Goal: Task Accomplishment & Management: Complete application form

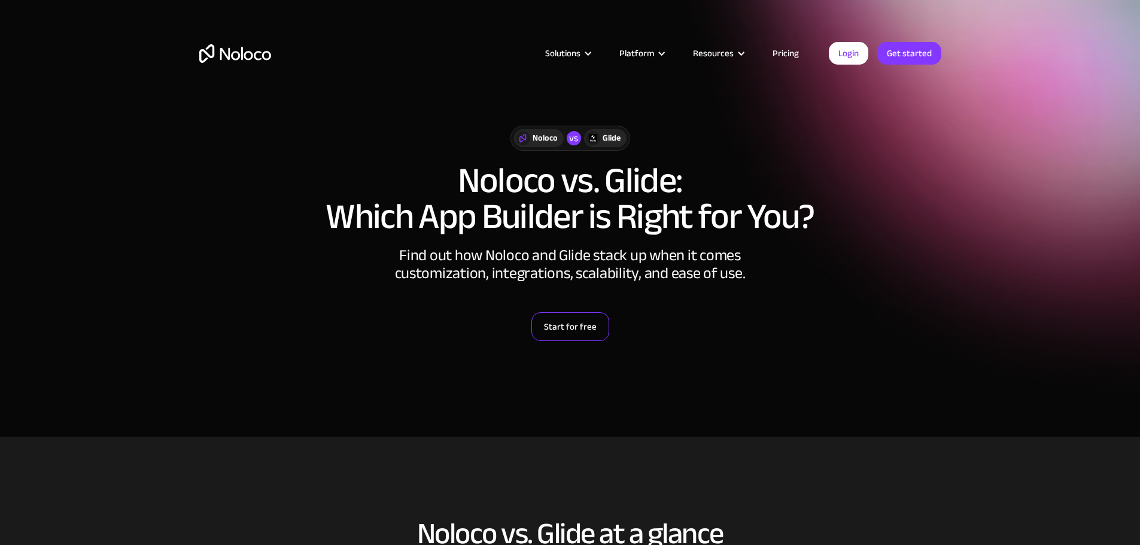
click at [573, 327] on link "Start for free" at bounding box center [570, 326] width 78 height 29
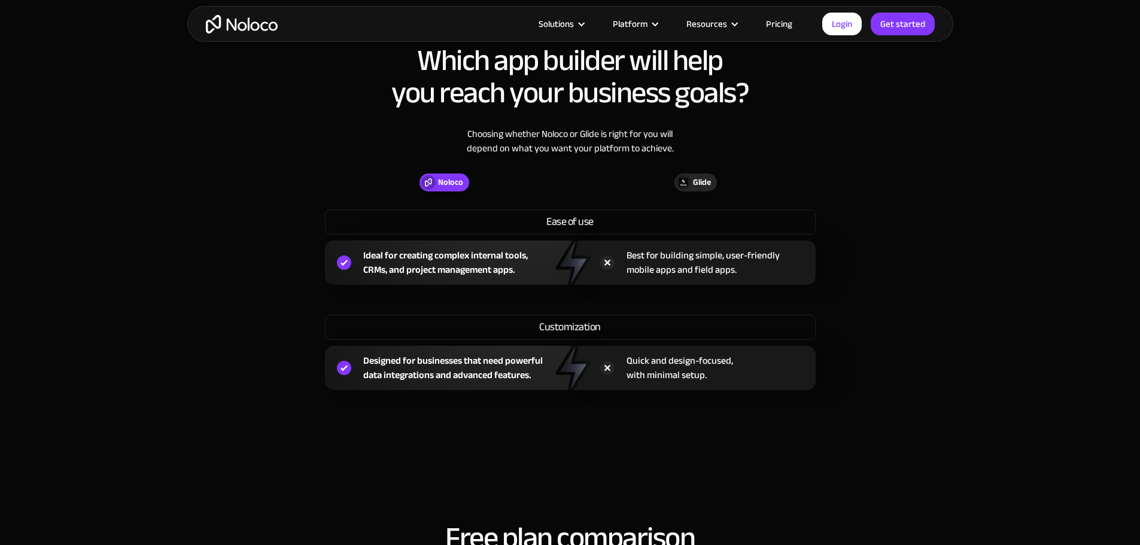
drag, startPoint x: 967, startPoint y: 236, endPoint x: 965, endPoint y: 356, distance: 120.3
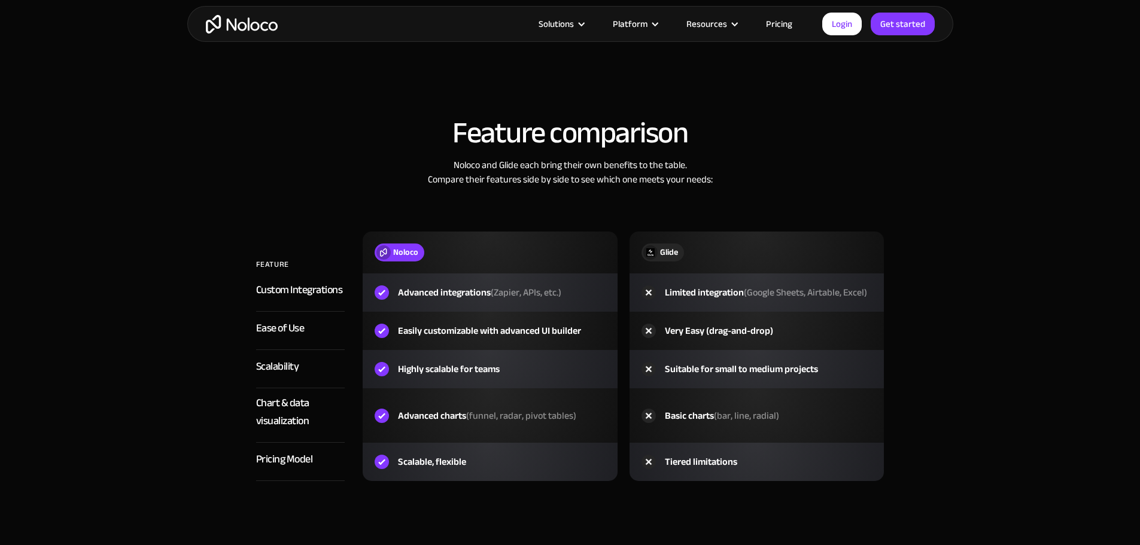
drag, startPoint x: 965, startPoint y: 332, endPoint x: 927, endPoint y: 372, distance: 55.0
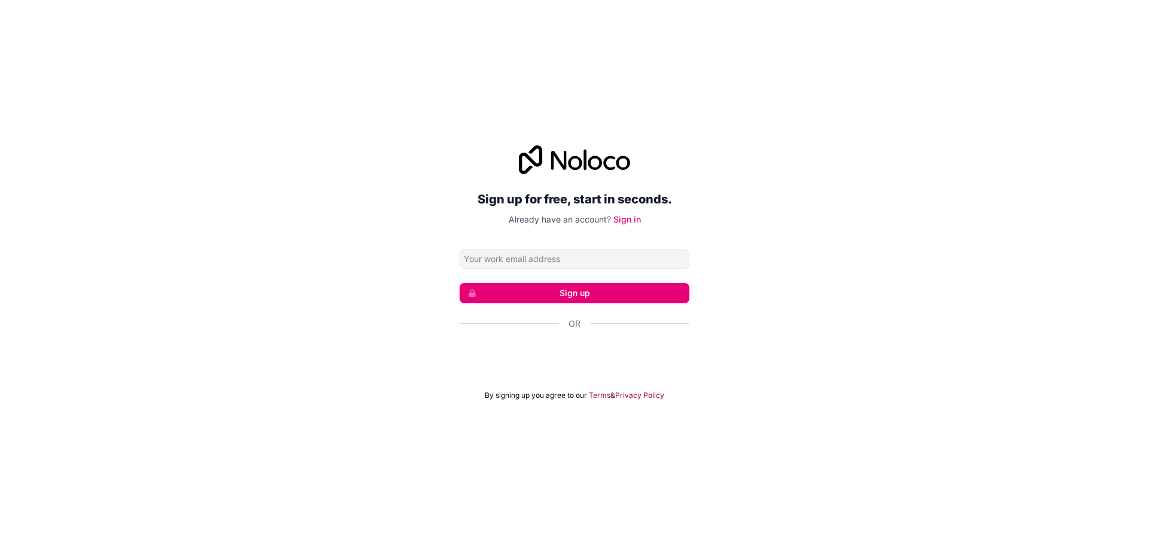
click at [574, 264] on input "Email address" at bounding box center [575, 258] width 230 height 19
type input "reedgthefirst1@icloud.com"
click button "Sign up" at bounding box center [575, 293] width 230 height 20
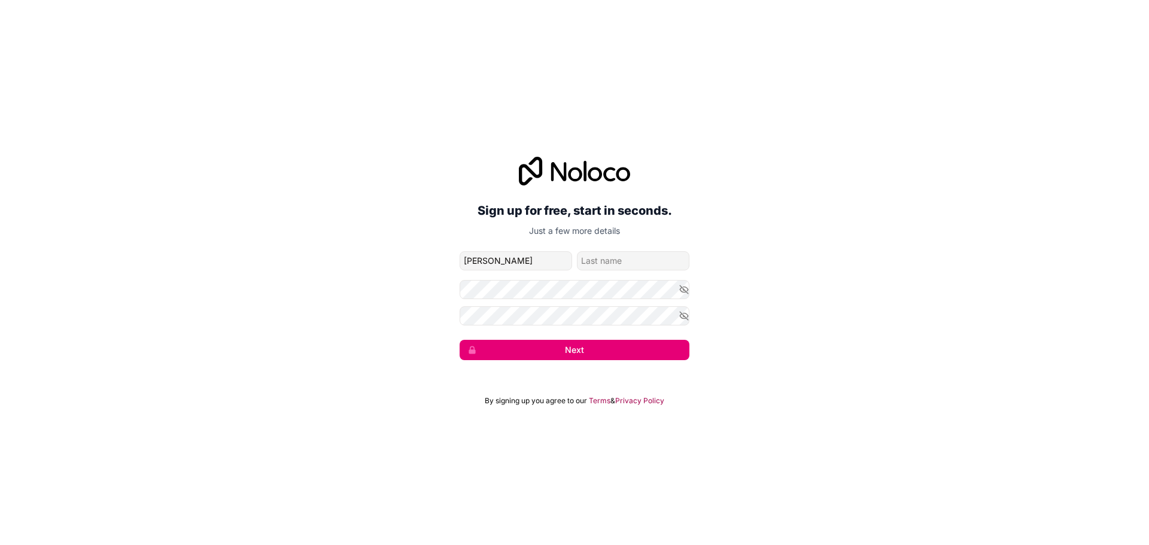
type input "Reed"
type input "G"
click at [644, 356] on button "Next" at bounding box center [575, 350] width 230 height 20
click at [605, 354] on button "Next" at bounding box center [575, 350] width 230 height 20
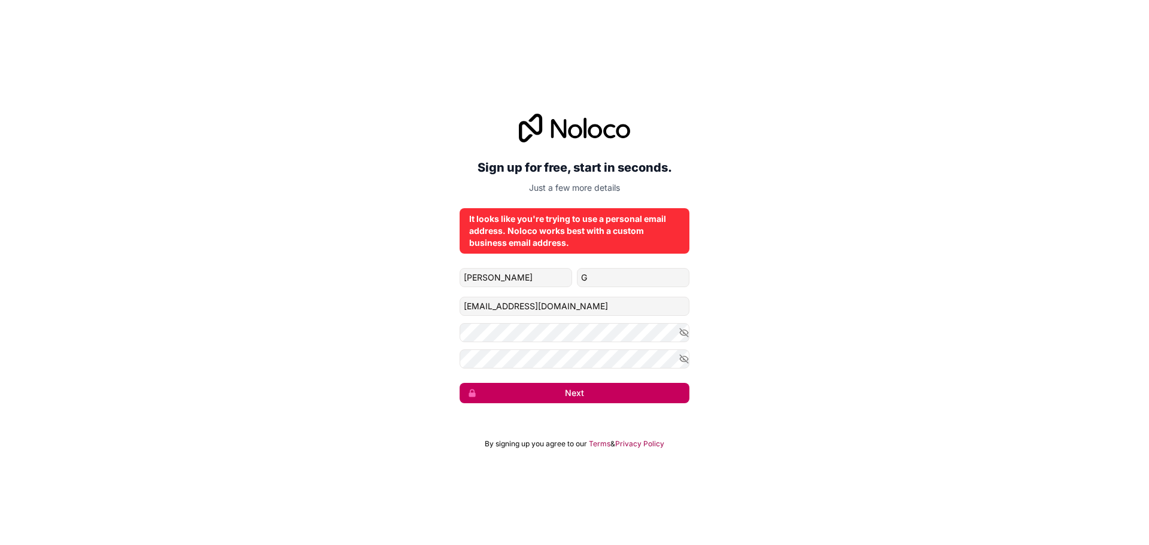
click at [583, 395] on button "Next" at bounding box center [575, 393] width 230 height 20
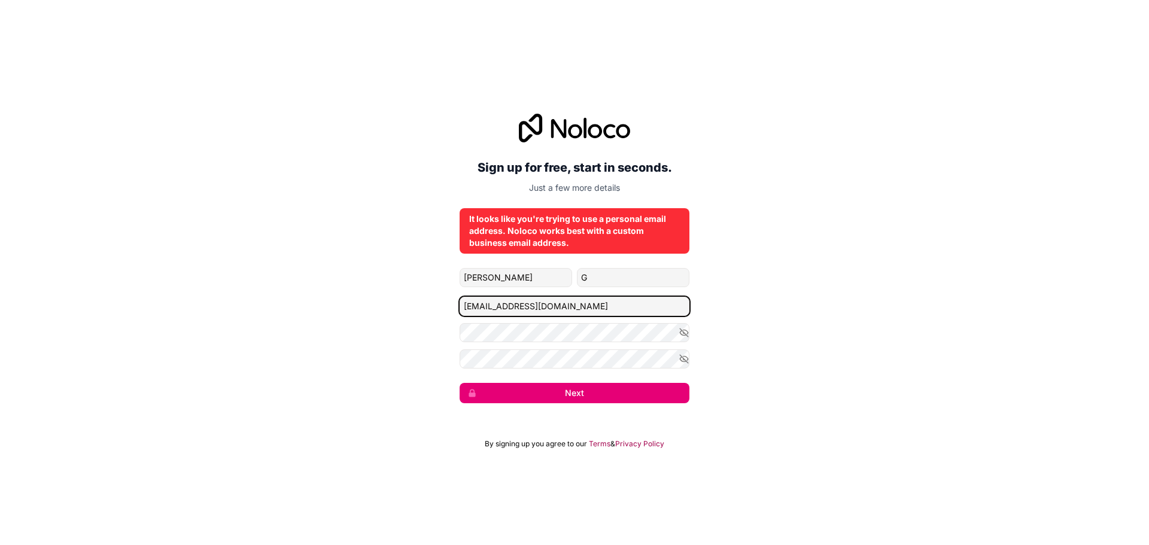
click at [585, 305] on input "reedgthefirst1@icloud.com" at bounding box center [575, 306] width 230 height 19
click at [528, 313] on input "reedgthefirst1@icloud.com" at bounding box center [575, 306] width 230 height 19
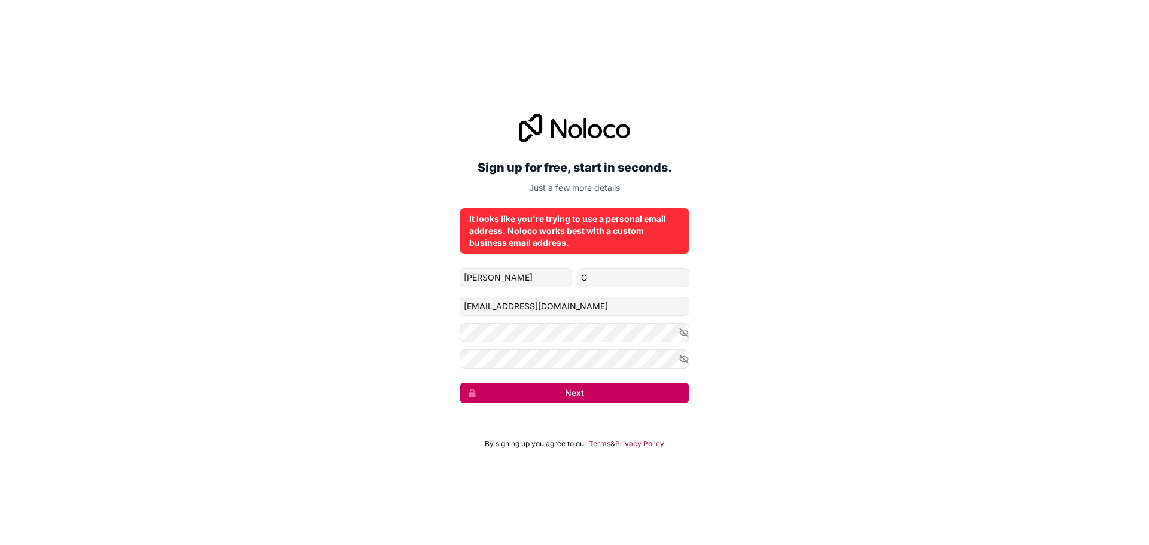
click at [576, 394] on button "Next" at bounding box center [575, 393] width 230 height 20
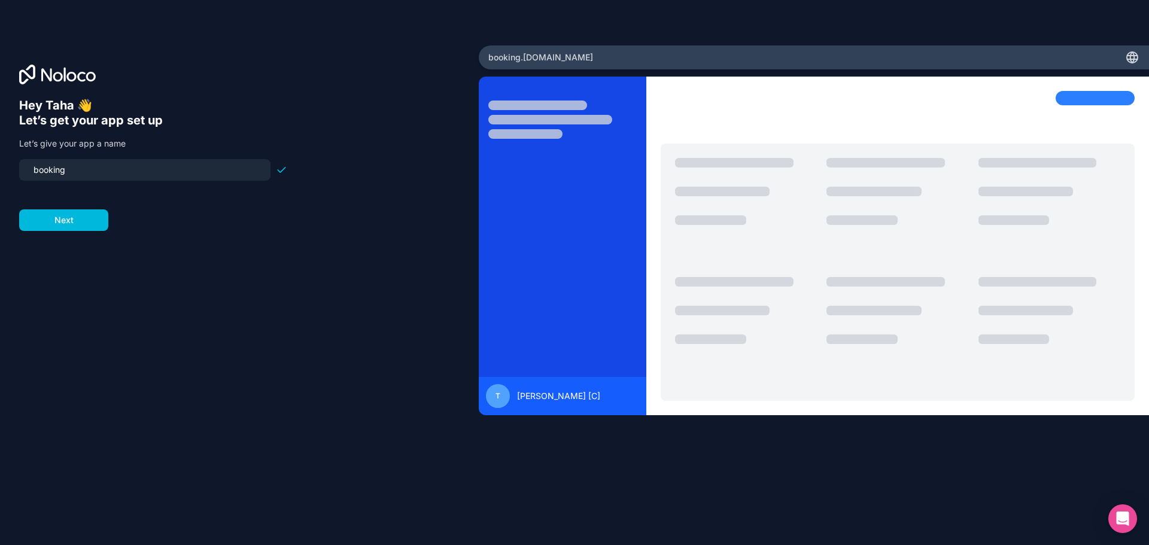
click at [155, 166] on input "booking" at bounding box center [144, 170] width 237 height 17
type input "l"
type input "linku"
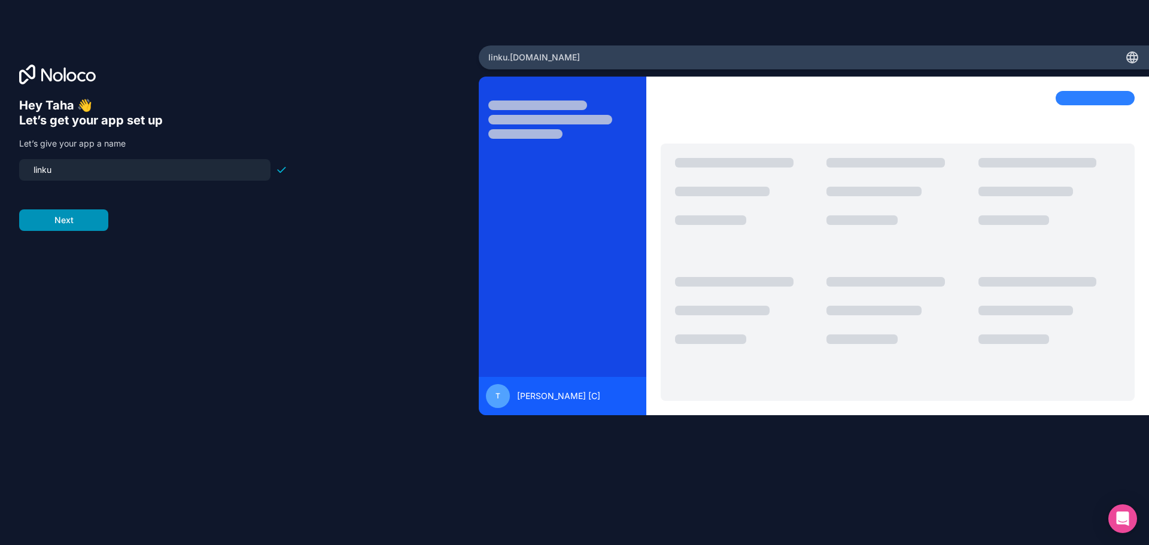
click at [59, 224] on button "Next" at bounding box center [63, 220] width 89 height 22
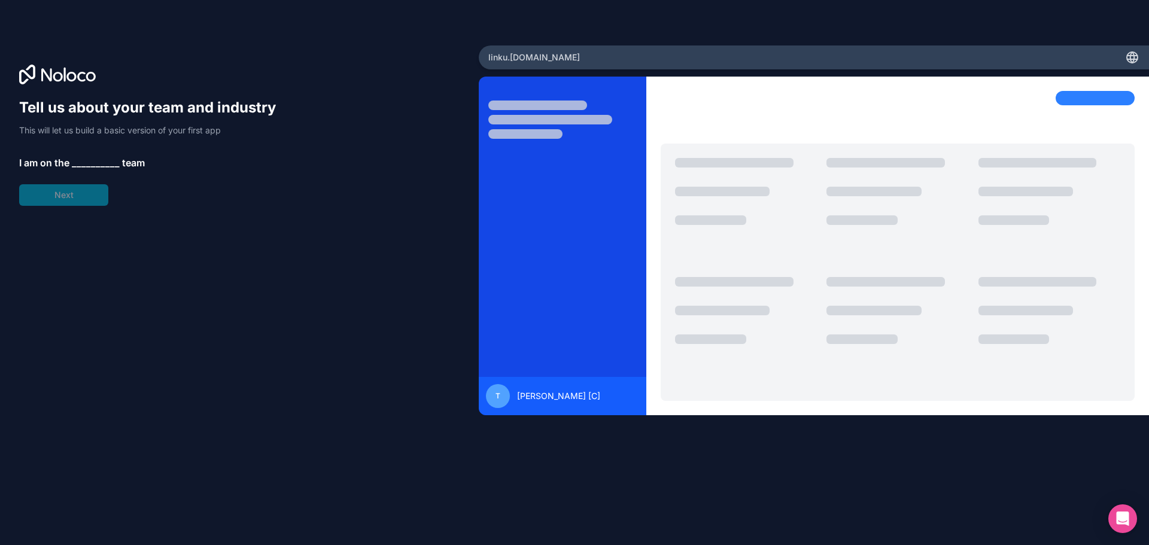
click at [101, 154] on div "Tell us about your team and industry This will let us build a basic version of …" at bounding box center [153, 152] width 268 height 108
click at [95, 166] on span "__________" at bounding box center [96, 163] width 48 height 14
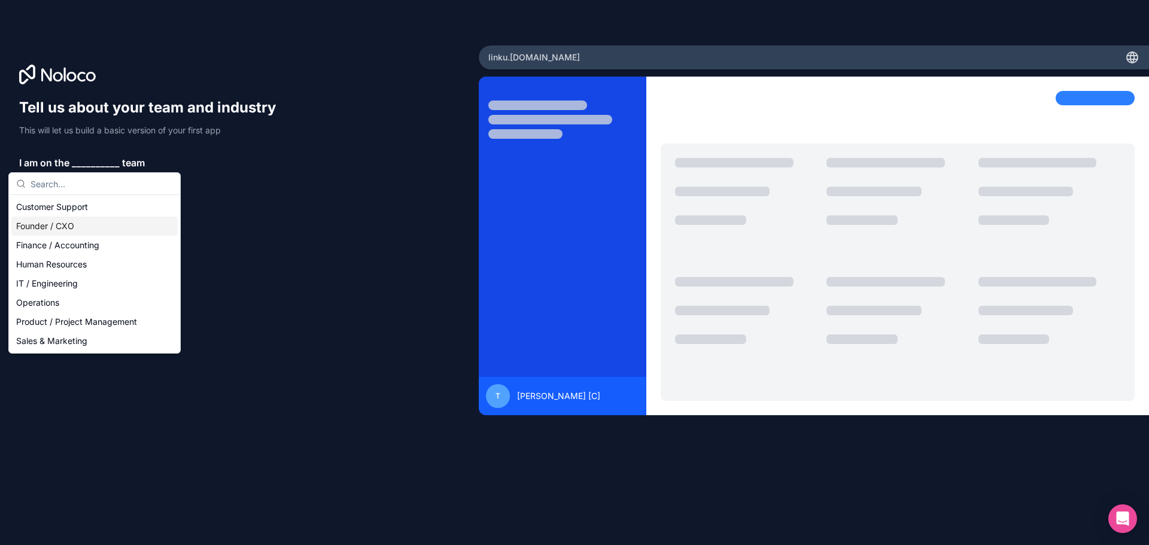
click at [93, 226] on div "Founder / CXO" at bounding box center [94, 226] width 166 height 19
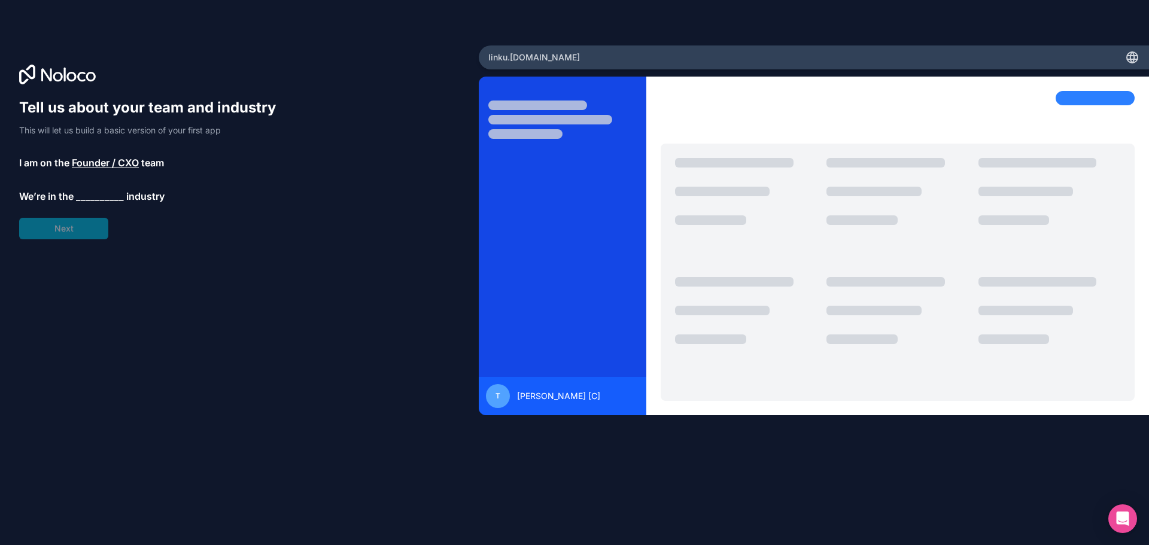
click at [88, 200] on span "__________" at bounding box center [100, 196] width 48 height 14
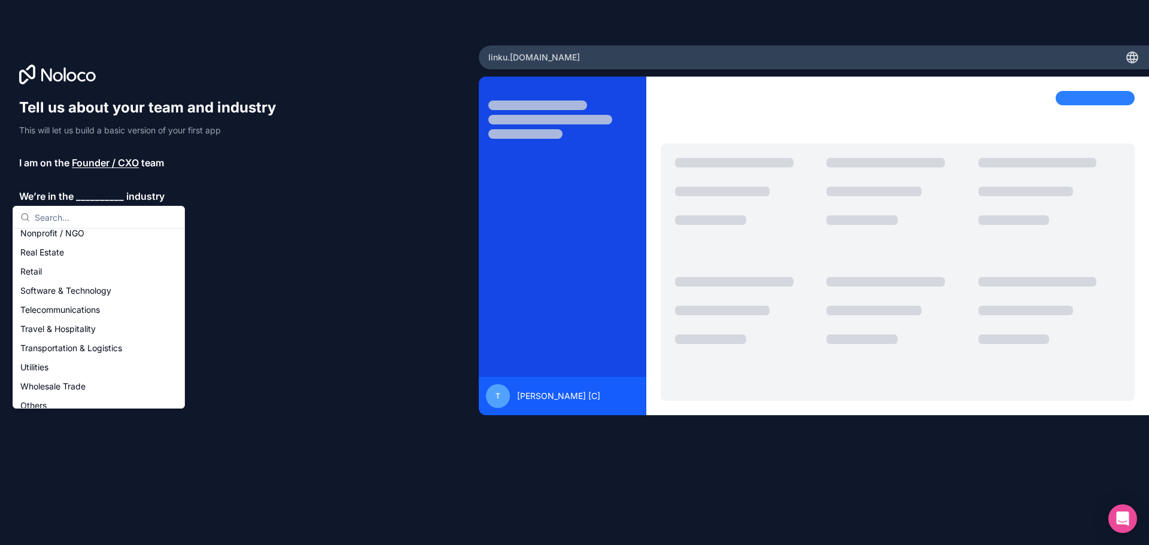
scroll to position [247, 0]
click at [101, 302] on div "Telecommunications" at bounding box center [99, 300] width 166 height 19
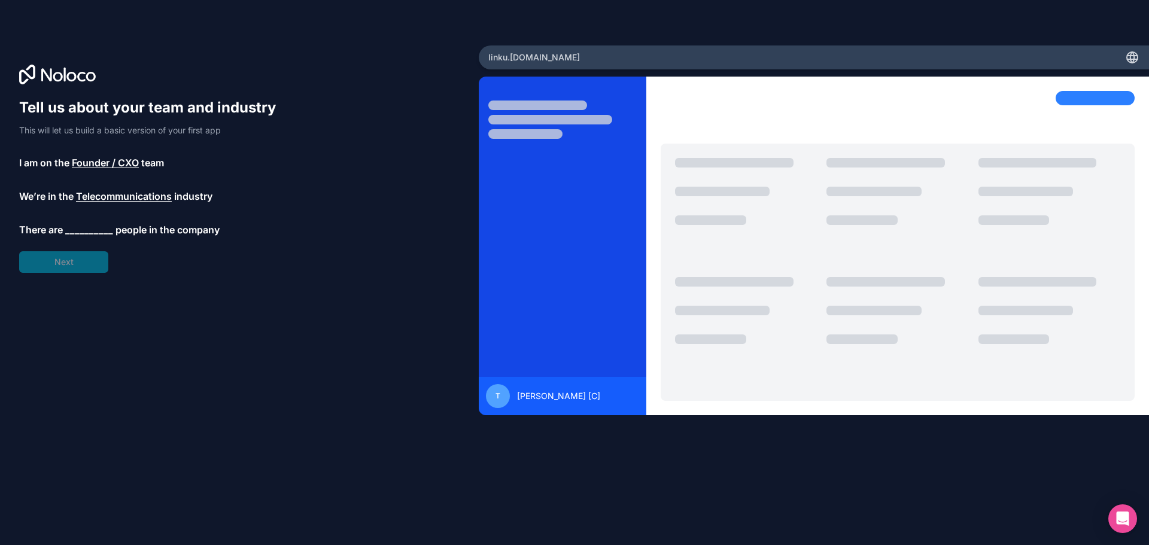
click at [95, 229] on span "__________" at bounding box center [89, 230] width 48 height 14
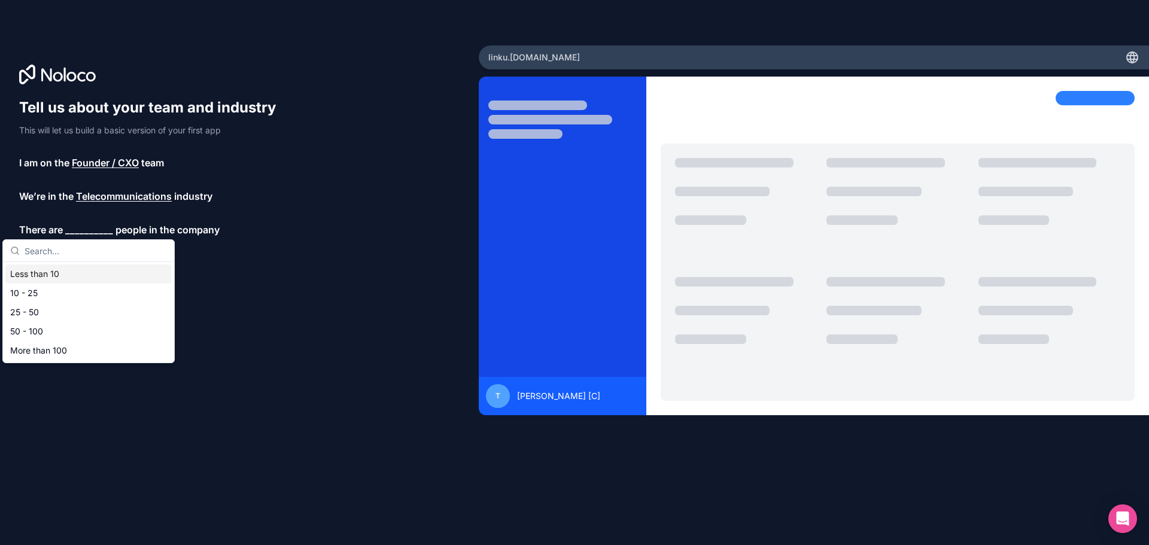
click at [81, 272] on div "Less than 10" at bounding box center [88, 273] width 166 height 19
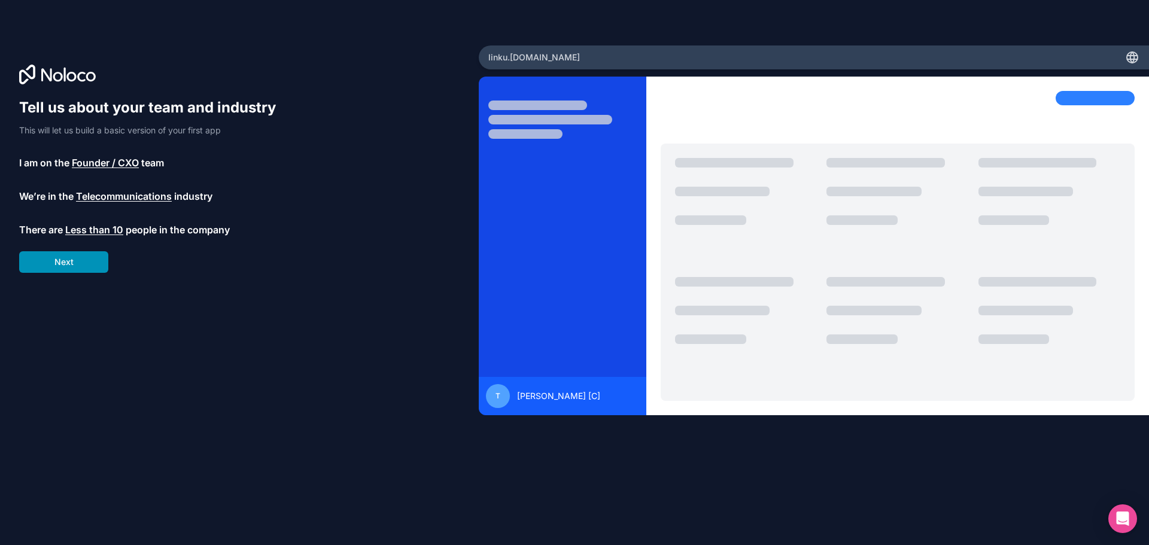
click at [66, 259] on button "Next" at bounding box center [63, 262] width 89 height 22
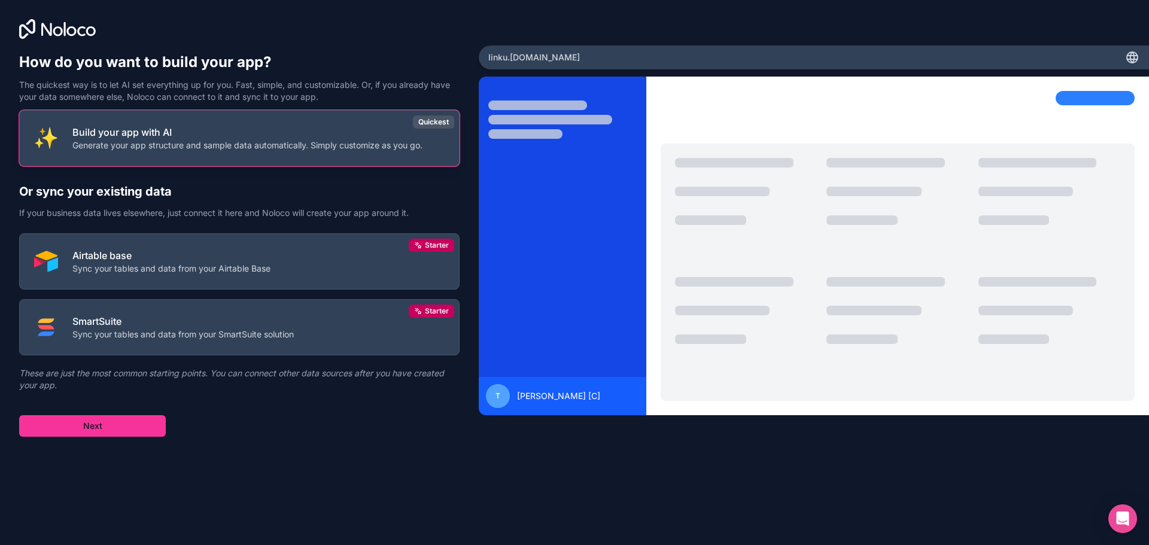
click at [199, 147] on p "Generate your app structure and sample data automatically. Simply customize as …" at bounding box center [247, 145] width 350 height 12
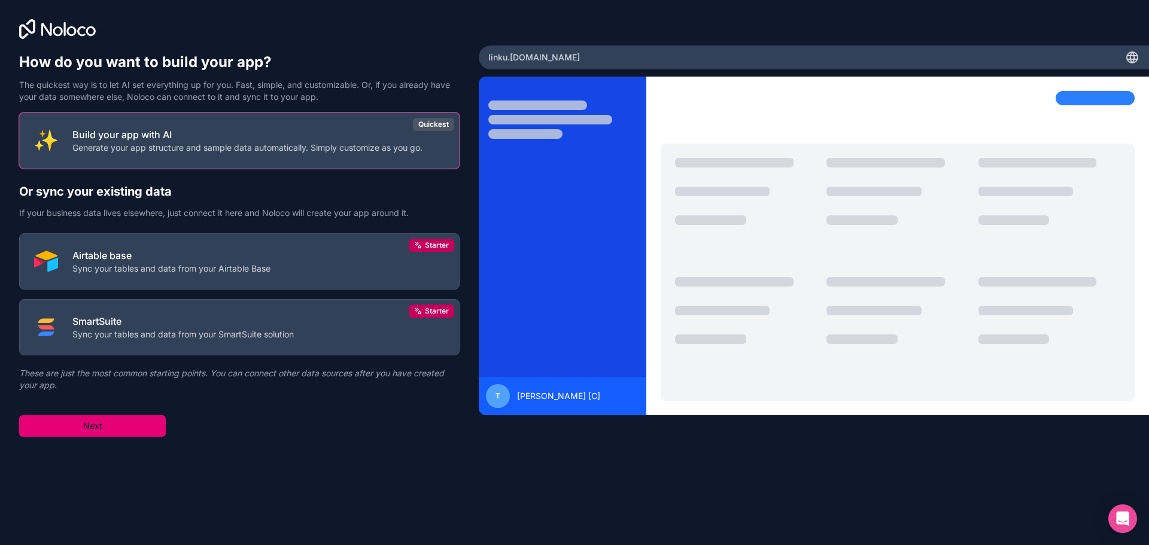
click at [90, 424] on button "Next" at bounding box center [92, 426] width 147 height 22
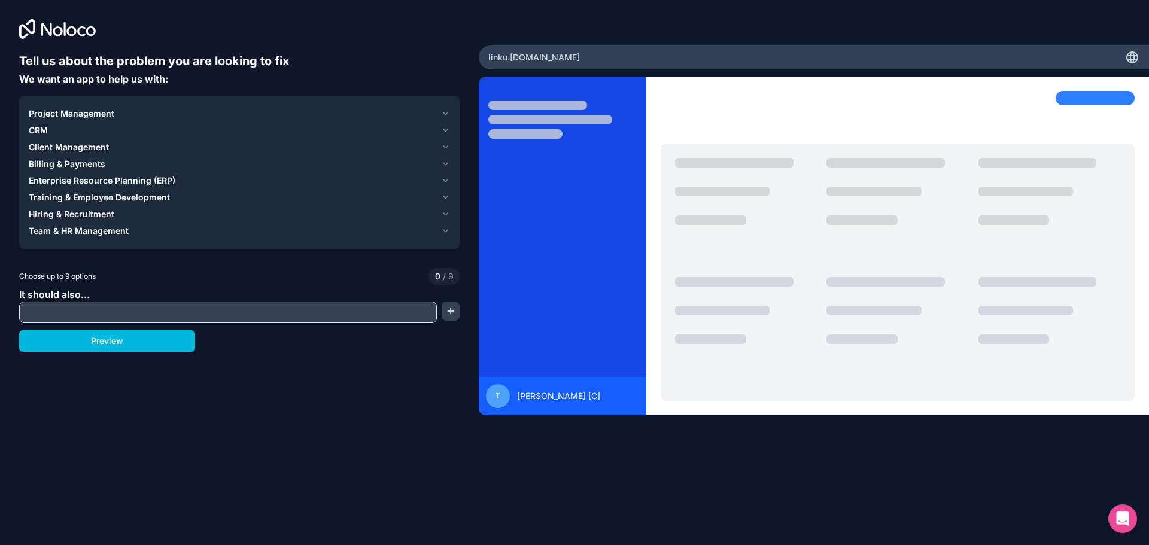
click at [84, 316] on input "text" at bounding box center [228, 312] width 412 height 17
click at [34, 51] on div "Tell us about the problem you are looking to fix We want an app to help us with…" at bounding box center [239, 227] width 479 height 454
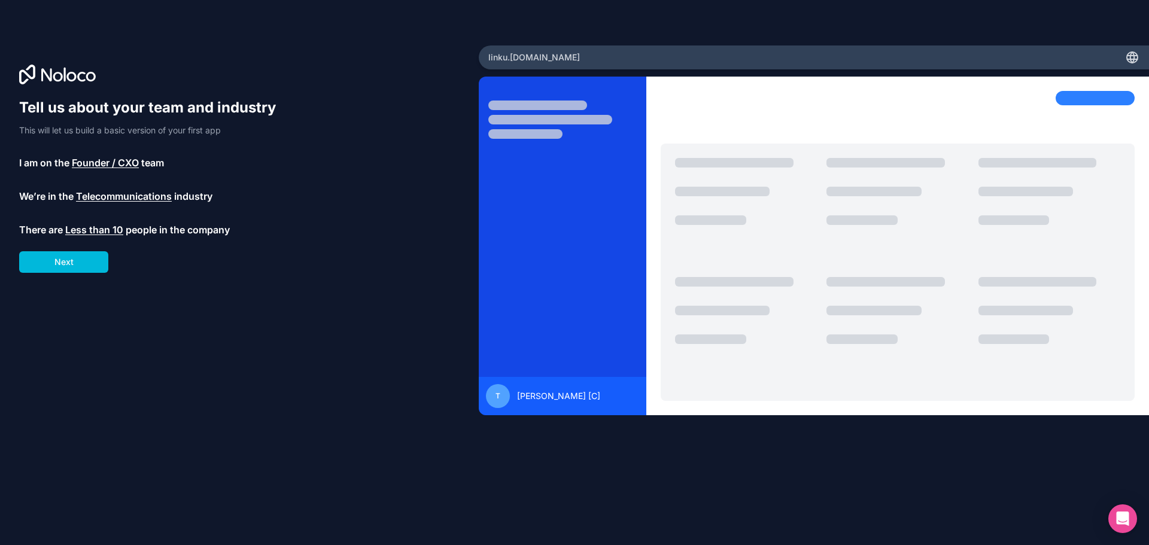
click at [124, 159] on span "Founder / CXO" at bounding box center [105, 163] width 67 height 14
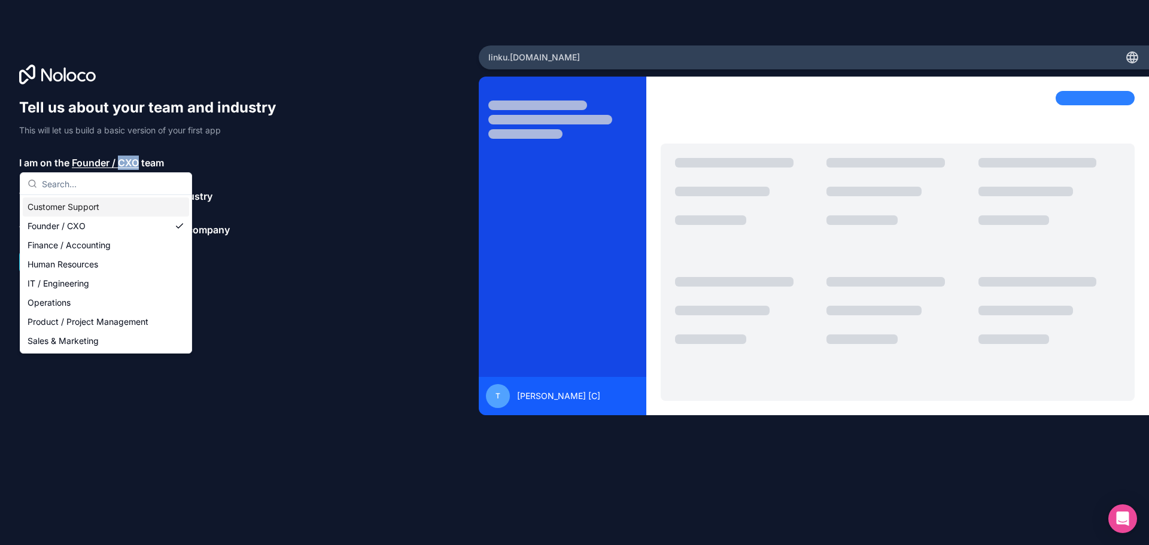
click at [124, 159] on span "Founder / CXO" at bounding box center [105, 163] width 67 height 14
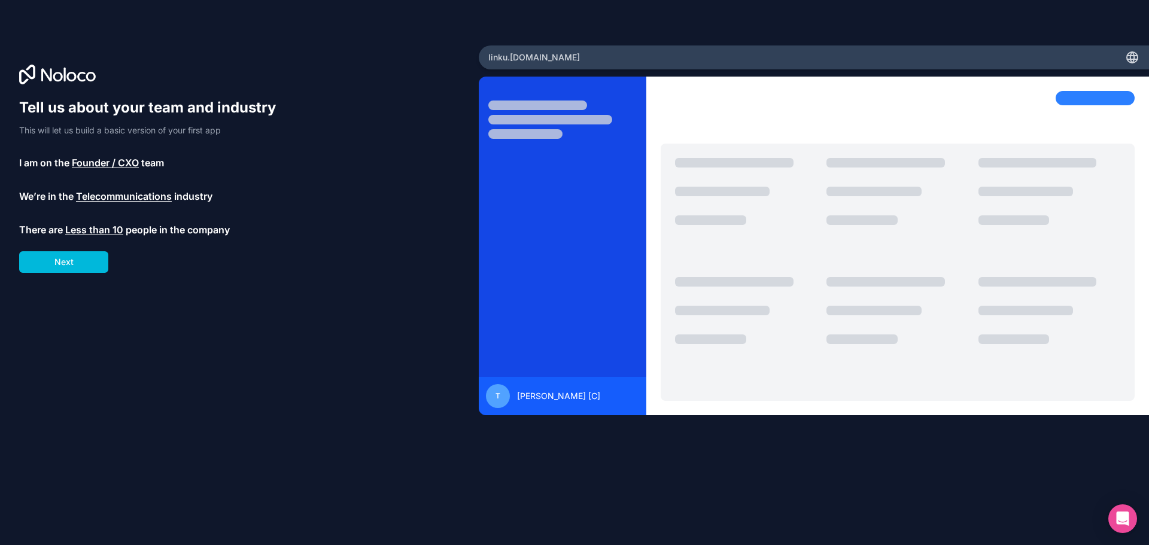
click at [132, 200] on span "Telecommunications" at bounding box center [124, 196] width 96 height 14
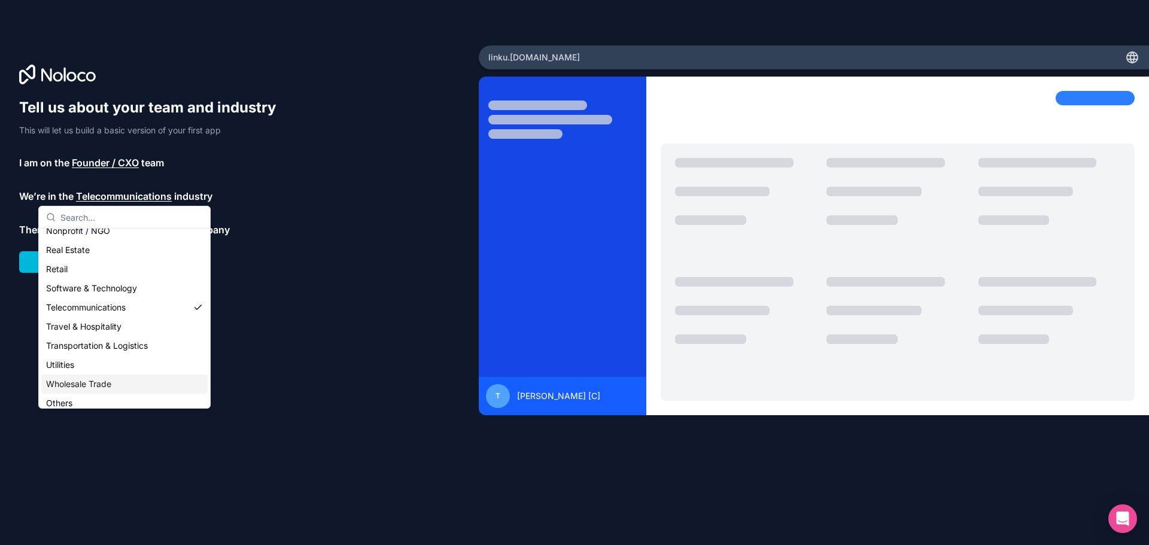
scroll to position [247, 0]
click at [127, 395] on div "Others" at bounding box center [124, 396] width 166 height 19
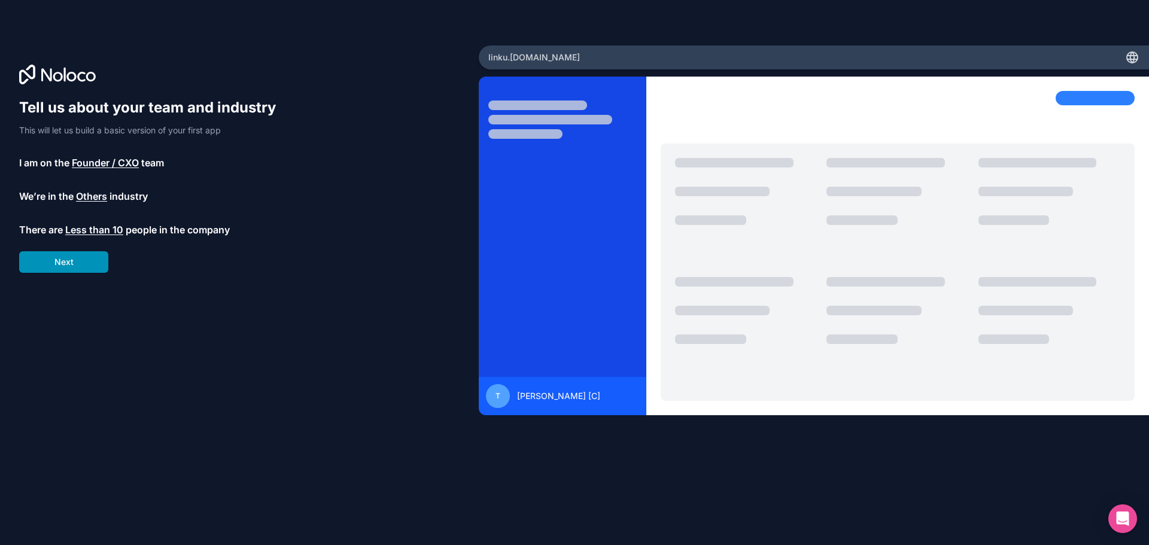
click at [90, 255] on button "Next" at bounding box center [63, 262] width 89 height 22
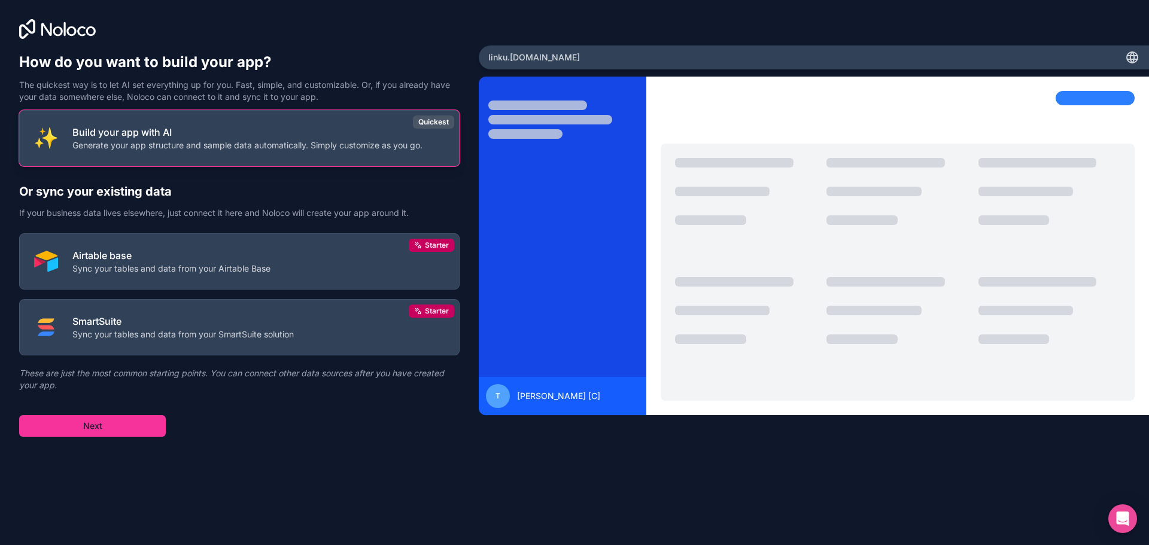
click at [149, 143] on p "Generate your app structure and sample data automatically. Simply customize as …" at bounding box center [247, 145] width 350 height 12
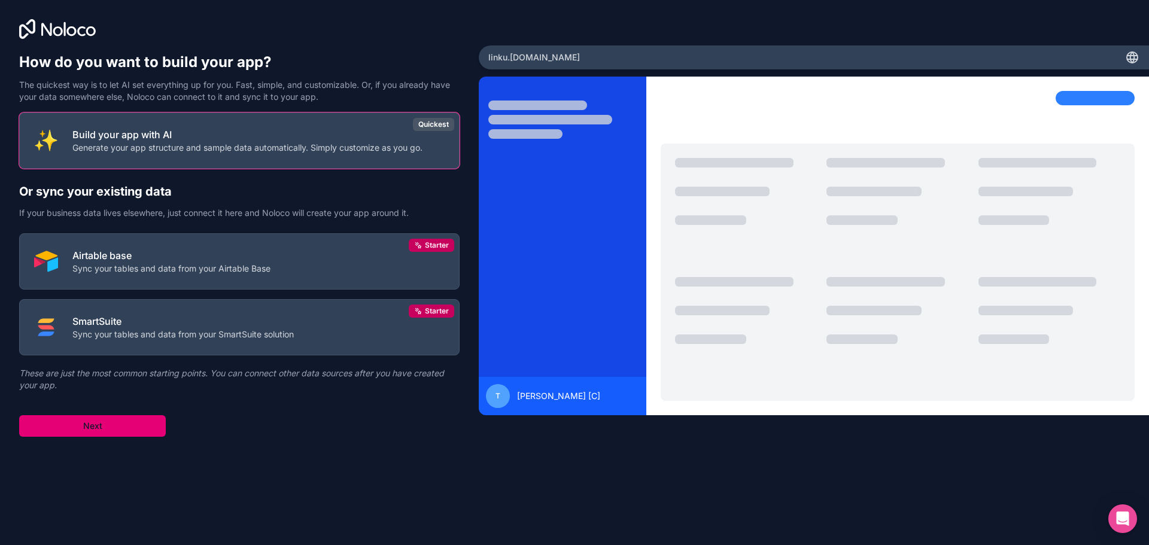
click at [133, 422] on button "Next" at bounding box center [92, 426] width 147 height 22
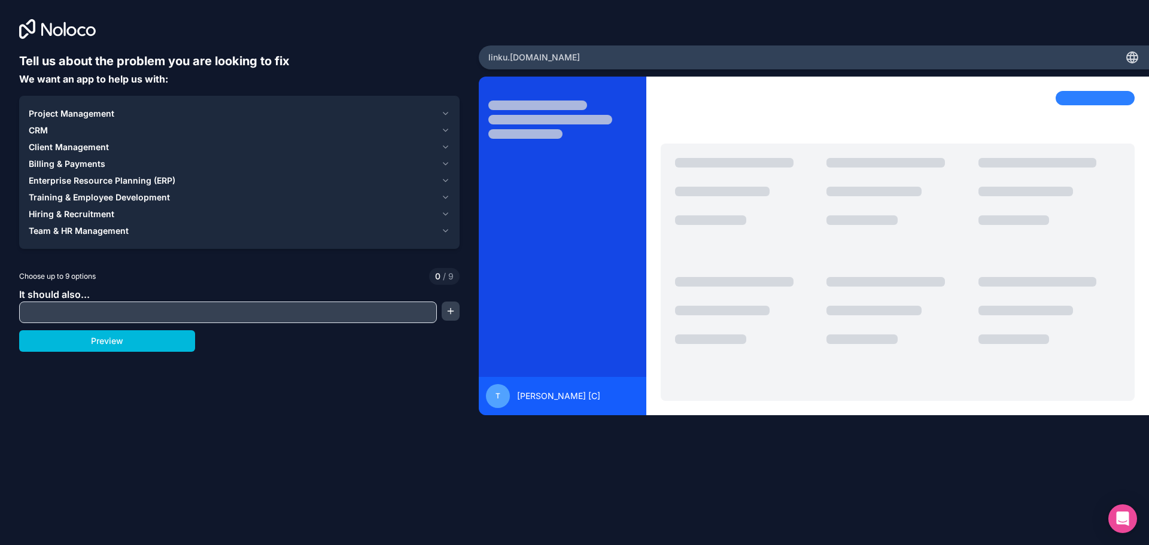
click at [75, 230] on span "Team & HR Management" at bounding box center [79, 231] width 100 height 12
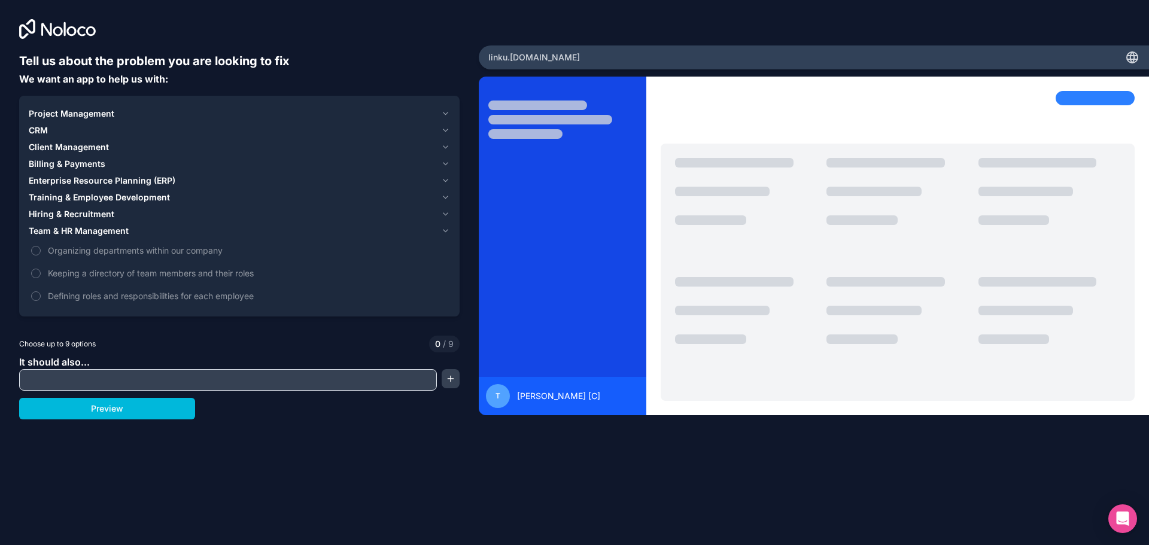
click at [75, 230] on span "Team & HR Management" at bounding box center [79, 231] width 100 height 12
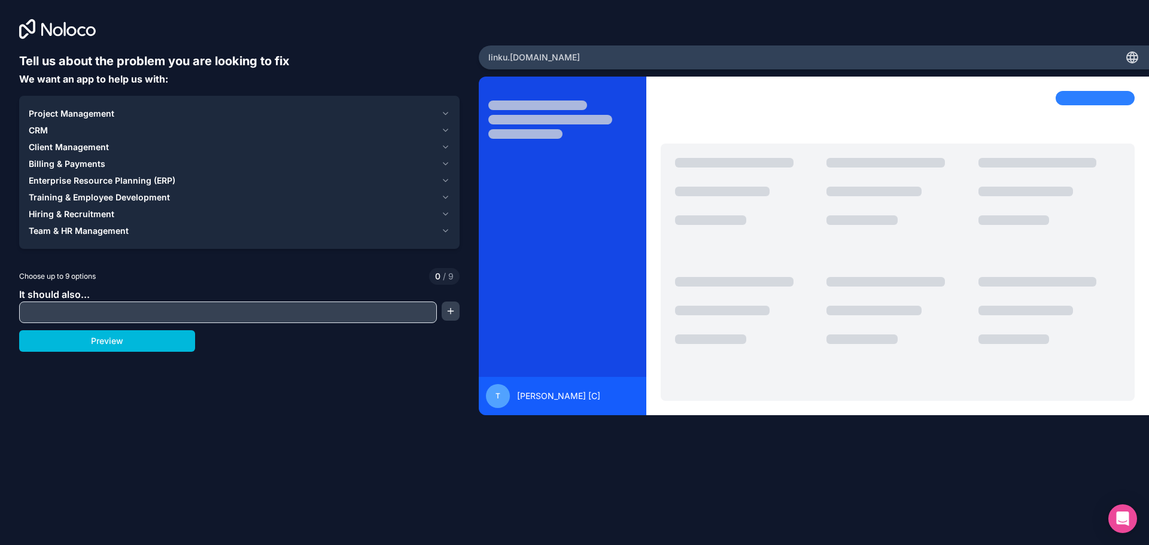
click at [75, 211] on span "Hiring & Recruitment" at bounding box center [72, 214] width 86 height 12
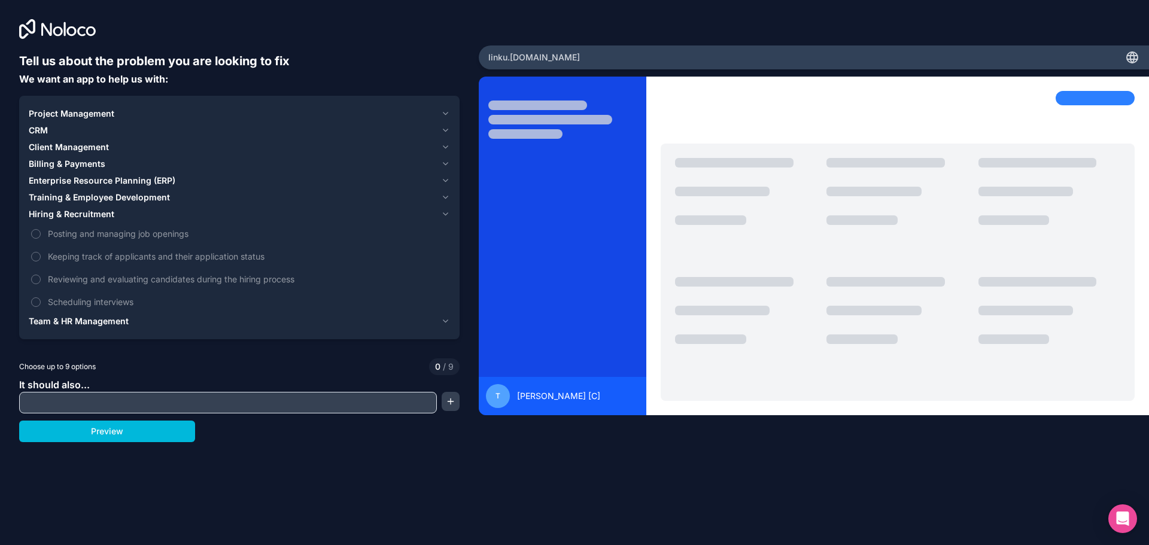
click at [75, 211] on span "Hiring & Recruitment" at bounding box center [72, 214] width 86 height 12
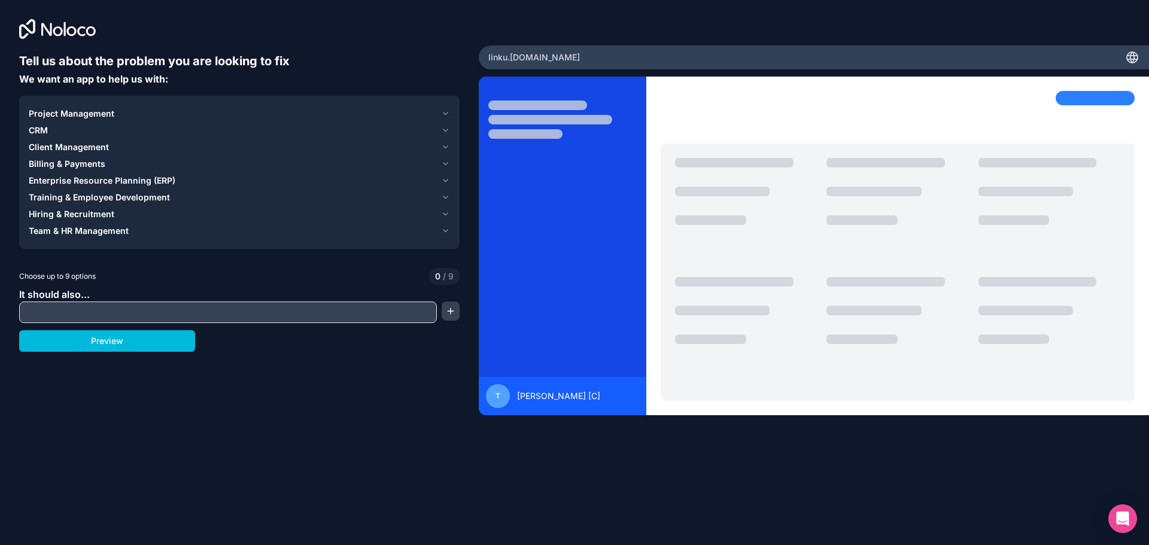
click at [79, 197] on span "Training & Employee Development" at bounding box center [99, 197] width 141 height 12
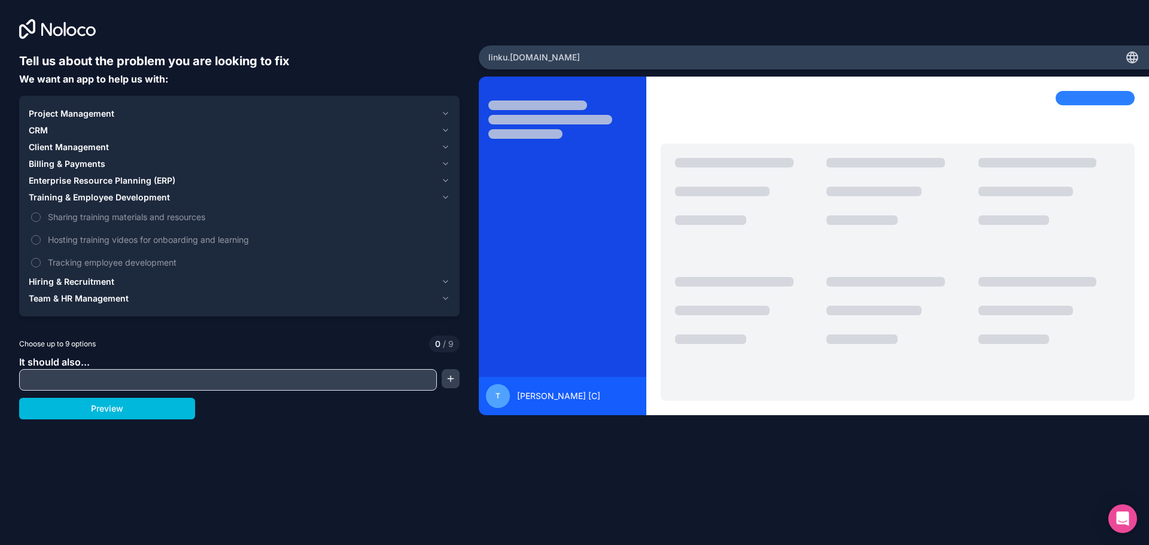
click at [79, 197] on span "Training & Employee Development" at bounding box center [99, 197] width 141 height 12
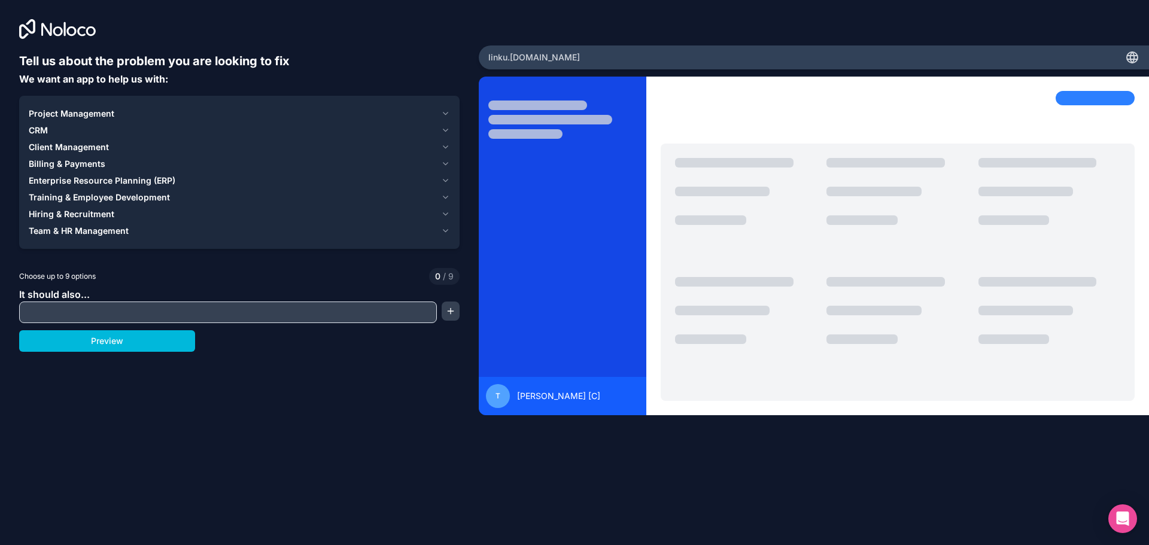
click at [98, 305] on input "text" at bounding box center [228, 312] width 412 height 17
click at [124, 349] on button "Preview" at bounding box center [107, 341] width 176 height 22
click at [126, 107] on button "Project Management" at bounding box center [239, 113] width 421 height 17
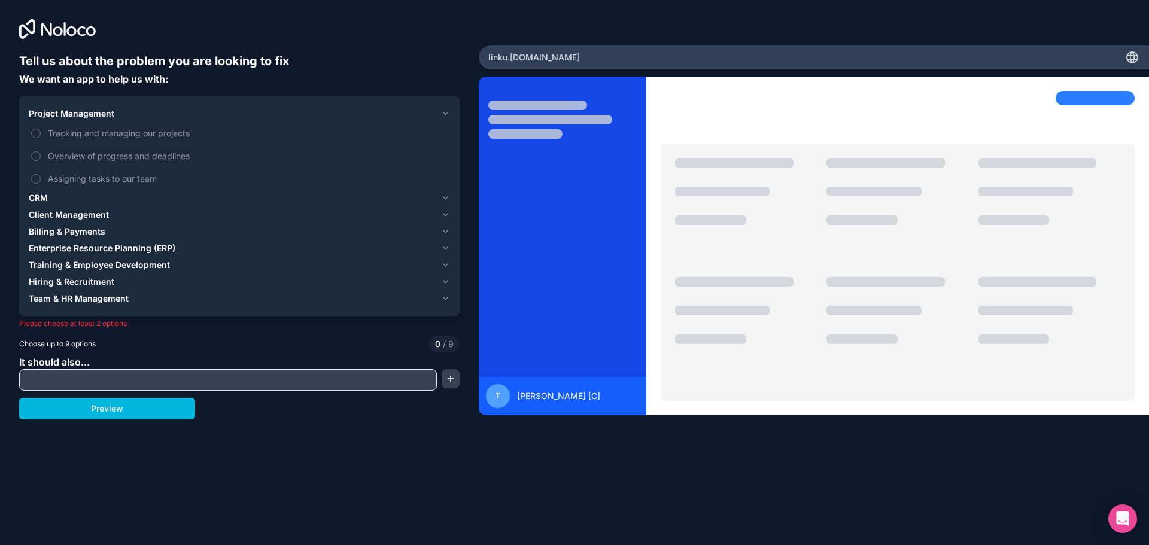
click at [102, 110] on span "Project Management" at bounding box center [72, 114] width 86 height 12
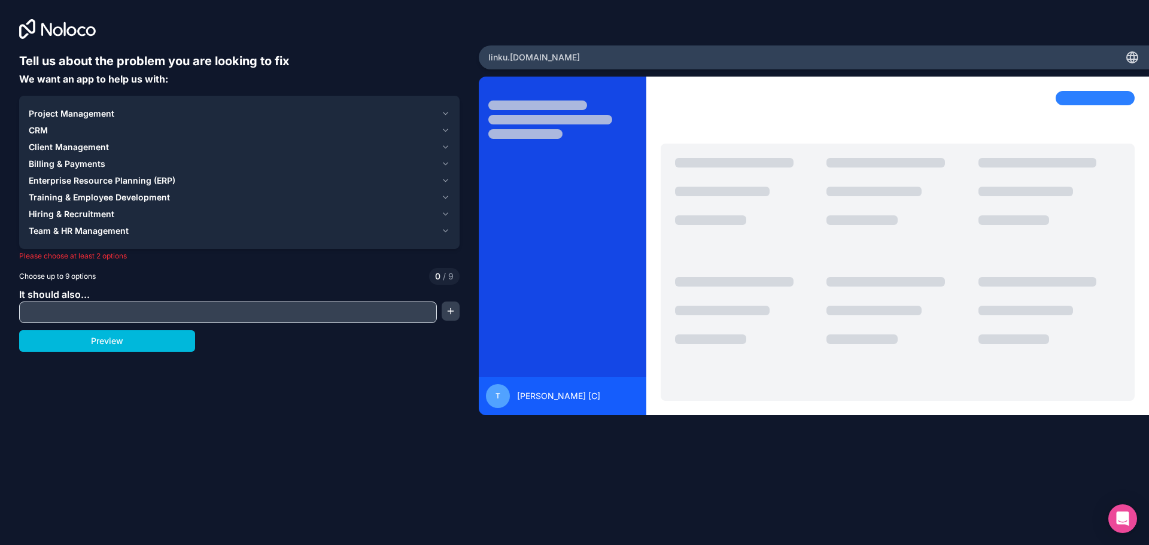
click at [104, 133] on div "CRM" at bounding box center [232, 130] width 407 height 12
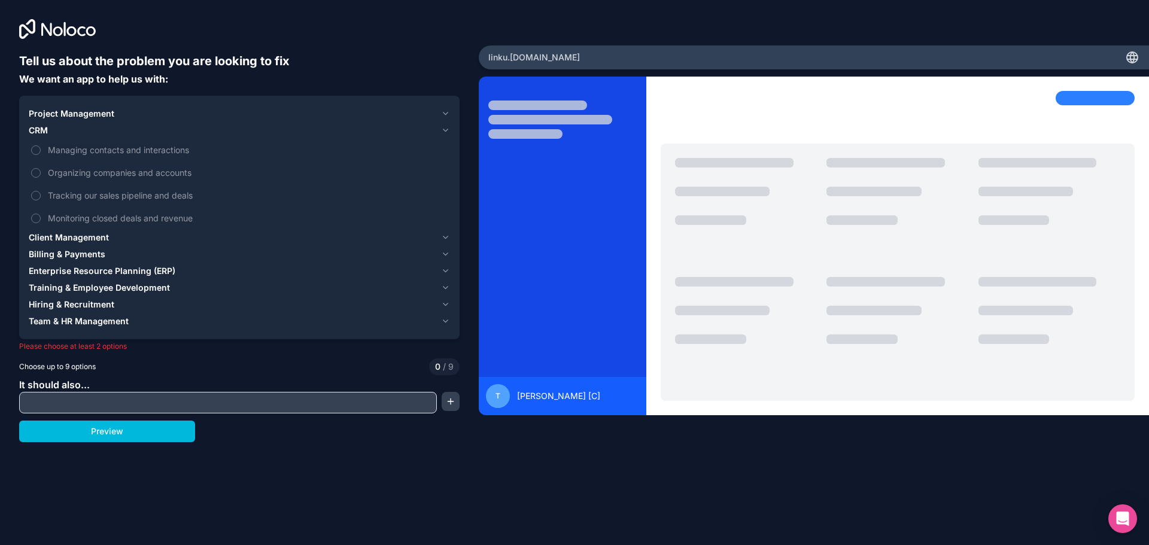
click at [79, 153] on span "Managing contacts and interactions" at bounding box center [248, 150] width 400 height 13
click at [41, 153] on button "Managing contacts and interactions" at bounding box center [36, 150] width 10 height 10
click at [104, 159] on label "Managing contacts and interactions" at bounding box center [239, 150] width 421 height 22
click at [41, 155] on button "Managing contacts and interactions" at bounding box center [36, 150] width 10 height 10
click at [99, 177] on span "Organizing companies and accounts" at bounding box center [248, 172] width 400 height 13
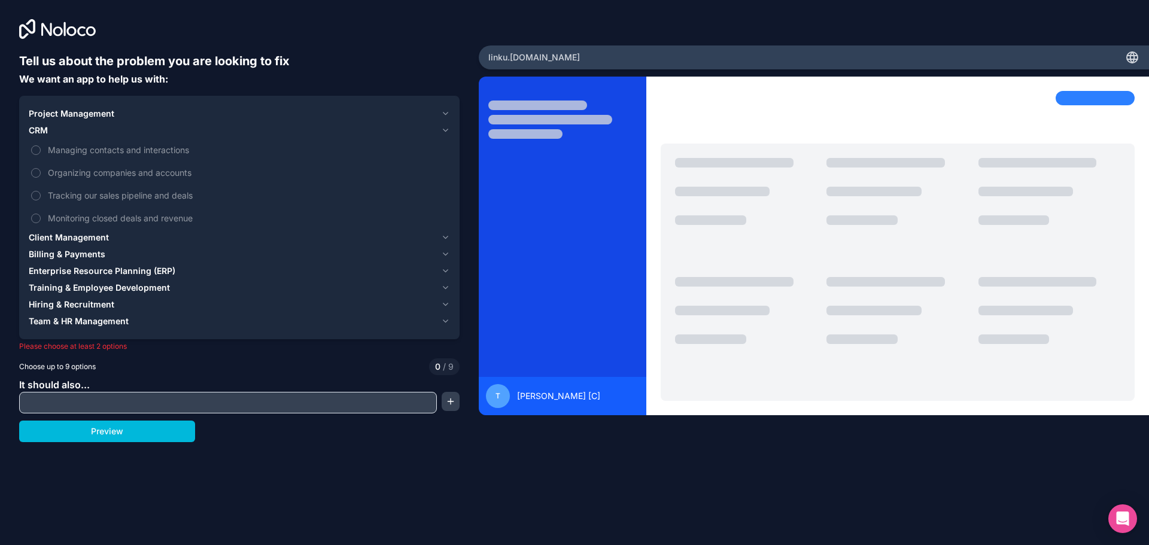
click at [41, 177] on button "Organizing companies and accounts" at bounding box center [36, 173] width 10 height 10
click at [99, 177] on span "Organizing companies and accounts" at bounding box center [248, 172] width 400 height 13
click at [41, 177] on button "Organizing companies and accounts" at bounding box center [36, 173] width 10 height 10
click at [96, 193] on span "Tracking our sales pipeline and deals" at bounding box center [248, 195] width 400 height 13
click at [41, 193] on button "Tracking our sales pipeline and deals" at bounding box center [36, 196] width 10 height 10
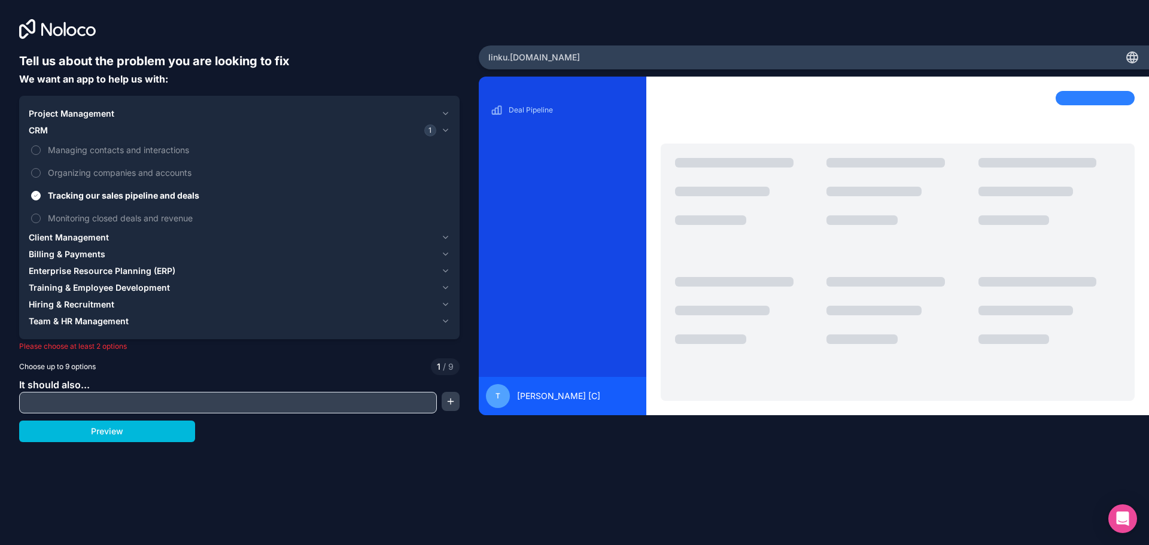
click at [96, 193] on span "Tracking our sales pipeline and deals" at bounding box center [248, 195] width 400 height 13
click at [41, 193] on button "Tracking our sales pipeline and deals" at bounding box center [36, 196] width 10 height 10
click at [87, 225] on label "Monitoring closed deals and revenue" at bounding box center [239, 218] width 421 height 22
click at [41, 223] on button "Monitoring closed deals and revenue" at bounding box center [36, 219] width 10 height 10
click at [87, 225] on label "Monitoring closed deals and revenue" at bounding box center [239, 218] width 421 height 22
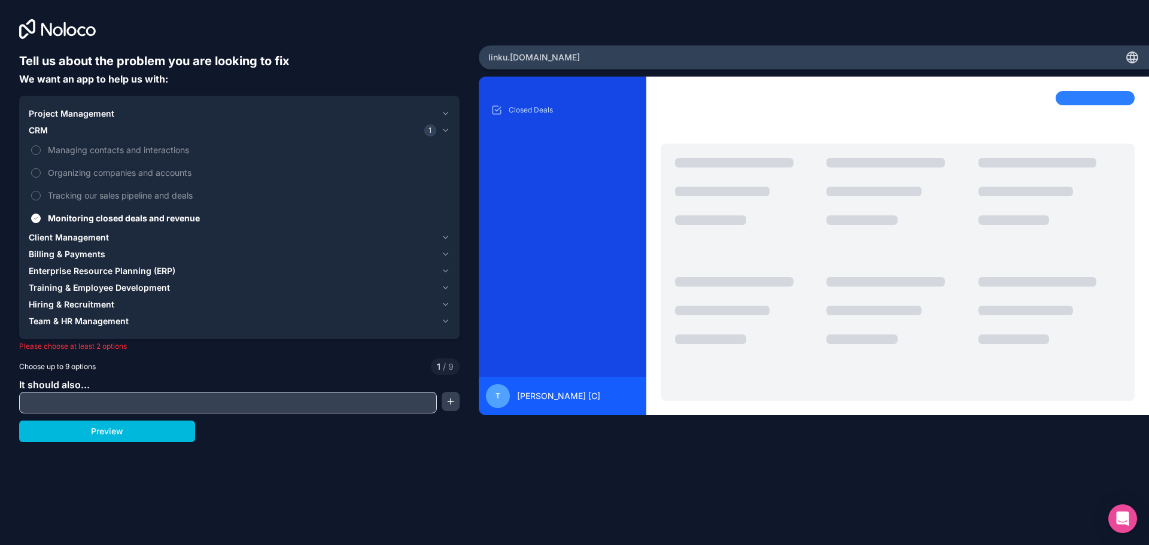
click at [41, 223] on button "Monitoring closed deals and revenue" at bounding box center [36, 219] width 10 height 10
click at [569, 397] on span "[PERSON_NAME] [C]" at bounding box center [558, 396] width 83 height 12
click at [517, 387] on div "T [PERSON_NAME] [C]" at bounding box center [562, 396] width 153 height 24
click at [494, 394] on div "T" at bounding box center [498, 396] width 24 height 24
click at [586, 394] on div "T [PERSON_NAME] [C]" at bounding box center [562, 396] width 153 height 24
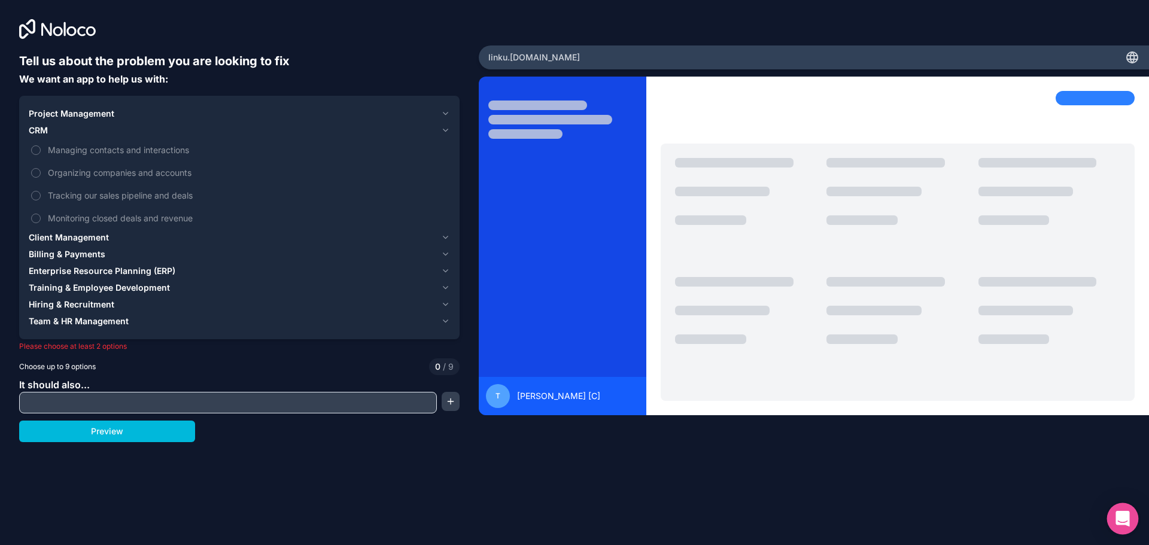
click at [1118, 509] on div "Open Intercom Messenger" at bounding box center [1123, 519] width 32 height 32
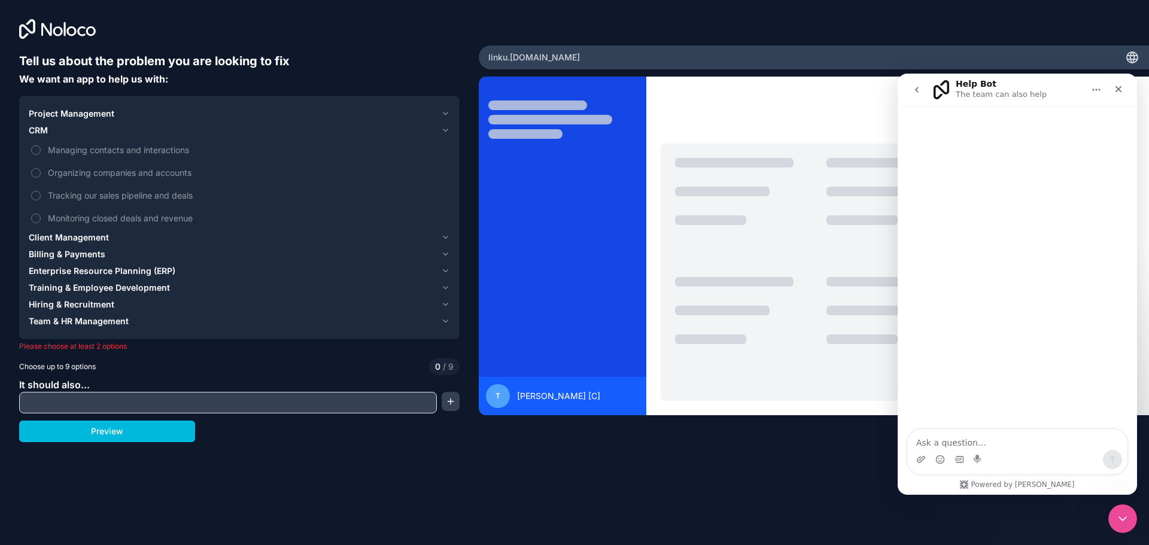
drag, startPoint x: 1119, startPoint y: 89, endPoint x: 1048, endPoint y: 334, distance: 255.3
click at [1058, 318] on div "Help Bot The team can also help Powered by [PERSON_NAME]" at bounding box center [1016, 284] width 239 height 421
click at [401, 460] on div "Tell us about the problem you are looking to fix We want an app to help us with…" at bounding box center [574, 272] width 1149 height 545
click at [1121, 526] on div "Close Intercom Messenger" at bounding box center [1120, 517] width 29 height 29
